Goal: Find specific page/section: Find specific page/section

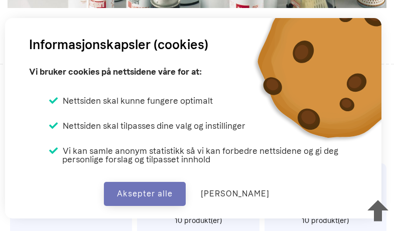
scroll to position [3982, 0]
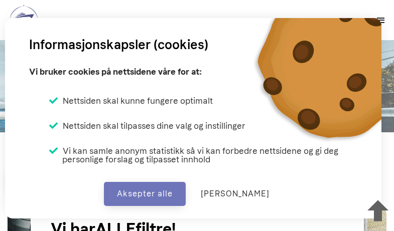
scroll to position [333, 0]
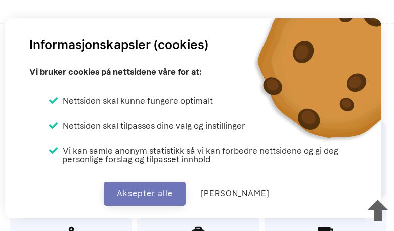
scroll to position [3982, 0]
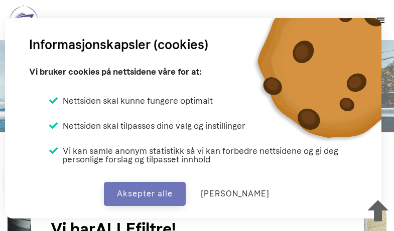
scroll to position [333, 0]
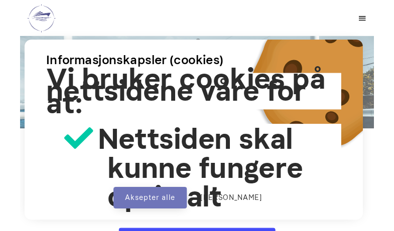
scroll to position [502, 0]
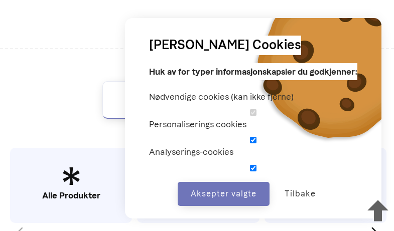
scroll to position [3982, 0]
